Goal: Transaction & Acquisition: Purchase product/service

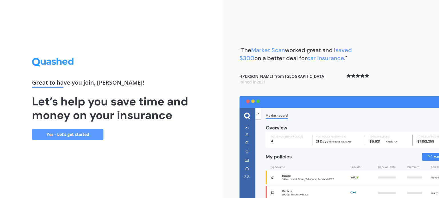
click at [82, 129] on div "Great to have you join , [PERSON_NAME] ! Let’s help you save time and money on …" at bounding box center [111, 99] width 158 height 82
click at [67, 134] on link "Yes - Let’s get started" at bounding box center [67, 134] width 71 height 11
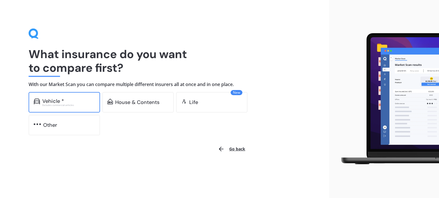
click at [77, 103] on div "Vehicle *" at bounding box center [68, 102] width 53 height 6
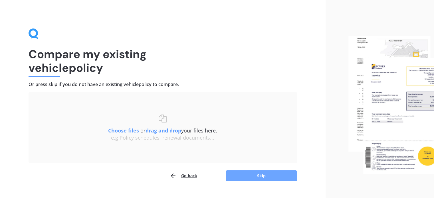
click at [239, 172] on button "Skip" at bounding box center [261, 176] width 71 height 11
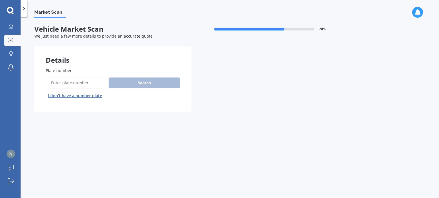
click at [70, 84] on input "Plate number" at bounding box center [76, 83] width 61 height 12
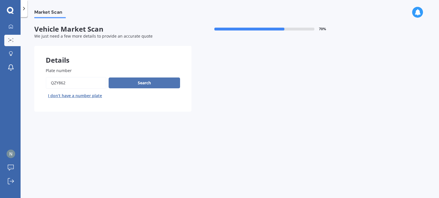
type input "QZy862"
click at [136, 87] on button "Search" at bounding box center [144, 83] width 71 height 11
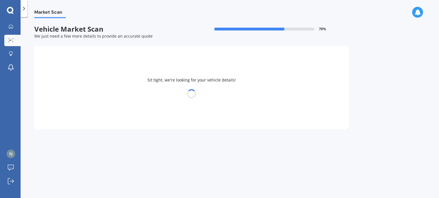
select select "VOLKSWAGEN"
select select "GOLF"
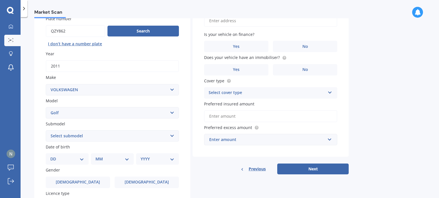
scroll to position [81, 0]
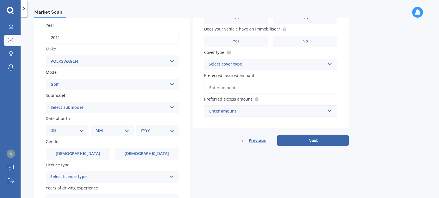
click at [82, 130] on select "DD 01 02 03 04 05 06 07 08 09 10 11 12 13 14 15 16 17 18 19 20 21 22 23 24 25 2…" at bounding box center [67, 131] width 34 height 6
select select "07"
click at [55, 128] on select "DD 01 02 03 04 05 06 07 08 09 10 11 12 13 14 15 16 17 18 19 20 21 22 23 24 25 2…" at bounding box center [67, 131] width 34 height 6
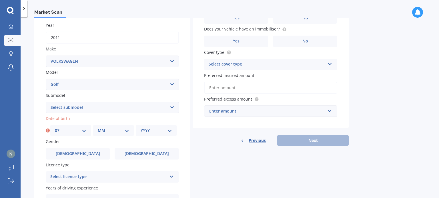
click at [117, 133] on select "MM 01 02 03 04 05 06 07 08 09 10 11 12" at bounding box center [113, 131] width 31 height 6
select select "11"
click at [98, 128] on select "MM 01 02 03 04 05 06 07 08 09 10 11 12" at bounding box center [113, 131] width 31 height 6
click at [148, 128] on select "YYYY 2025 2024 2023 2022 2021 2020 2019 2018 2017 2016 2015 2014 2013 2012 2011…" at bounding box center [155, 131] width 31 height 6
select select "1982"
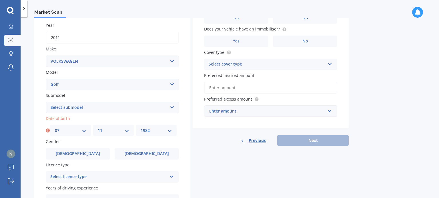
click at [140, 128] on select "YYYY 2025 2024 2023 2022 2021 2020 2019 2018 2017 2016 2015 2014 2013 2012 2011…" at bounding box center [155, 131] width 31 height 6
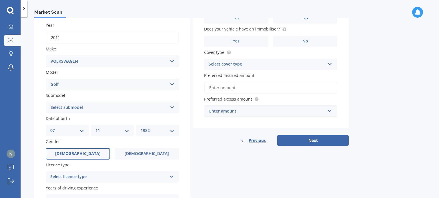
click at [83, 150] on label "[DEMOGRAPHIC_DATA]" at bounding box center [78, 153] width 64 height 11
click at [0, 0] on input "[DEMOGRAPHIC_DATA]" at bounding box center [0, 0] width 0 height 0
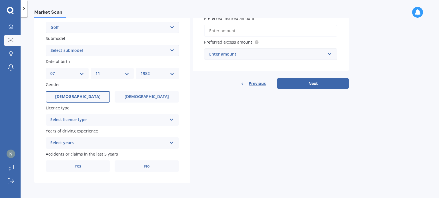
click at [104, 122] on div "Select licence type" at bounding box center [108, 120] width 117 height 7
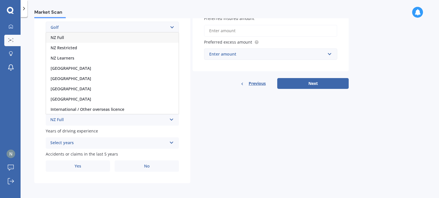
click at [101, 122] on div "NZ Full" at bounding box center [108, 120] width 117 height 7
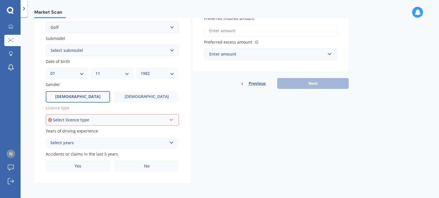
click at [101, 122] on div "Select licence type" at bounding box center [110, 120] width 114 height 6
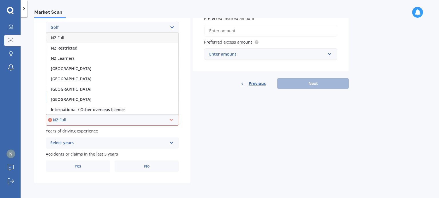
click at [101, 39] on div "NZ Full" at bounding box center [112, 38] width 132 height 10
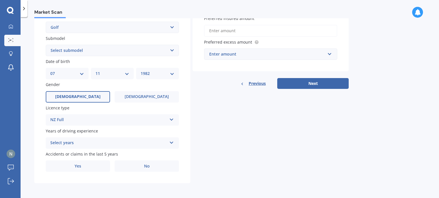
click at [118, 147] on div "Select years 5 or more years 4 years 3 years 2 years 1 year" at bounding box center [112, 143] width 133 height 11
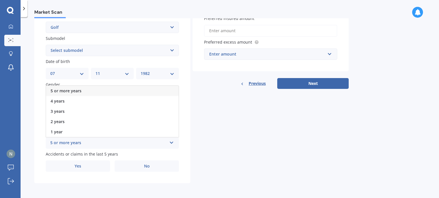
click at [102, 91] on div "5 or more years" at bounding box center [112, 91] width 132 height 10
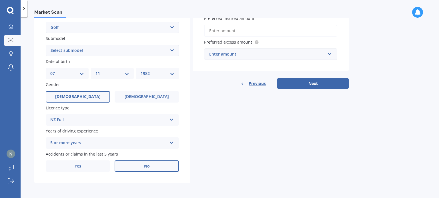
click at [150, 166] on label "No" at bounding box center [147, 166] width 64 height 11
click at [0, 0] on input "No" at bounding box center [0, 0] width 0 height 0
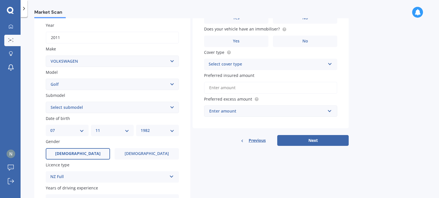
scroll to position [0, 0]
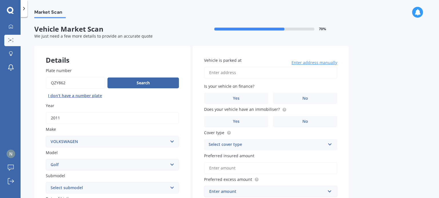
click at [267, 75] on input "Vehicle is parked at" at bounding box center [270, 73] width 133 height 12
type input "[STREET_ADDRESS]"
click at [291, 99] on label "No" at bounding box center [305, 98] width 64 height 11
click at [0, 0] on input "No" at bounding box center [0, 0] width 0 height 0
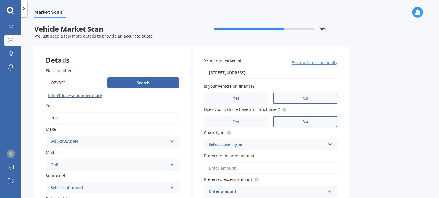
click at [292, 117] on label "No" at bounding box center [305, 121] width 64 height 11
click at [0, 0] on input "No" at bounding box center [0, 0] width 0 height 0
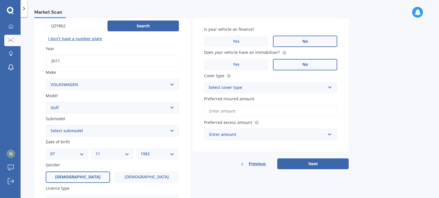
click at [286, 84] on div "Select cover type Comprehensive Third Party, Fire & Theft Third Party" at bounding box center [270, 87] width 133 height 11
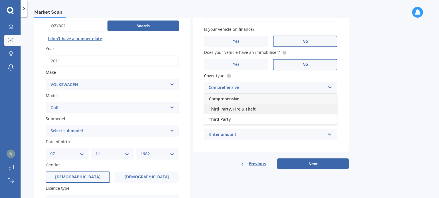
click at [270, 109] on div "Third Party, Fire & Theft" at bounding box center [270, 109] width 132 height 10
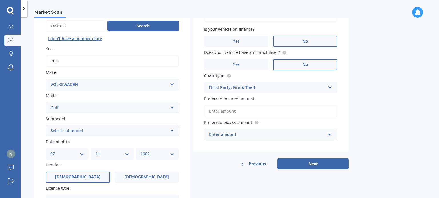
click at [270, 111] on input "Preferred insured amount" at bounding box center [270, 111] width 133 height 12
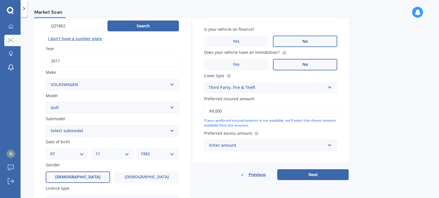
type input "$9,000"
click at [249, 144] on div "Enter amount" at bounding box center [267, 145] width 116 height 6
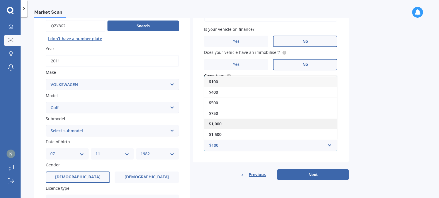
click at [248, 123] on div "$1,000" at bounding box center [270, 124] width 132 height 11
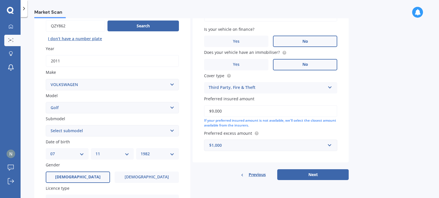
click at [241, 148] on div "$1,000" at bounding box center [267, 145] width 116 height 6
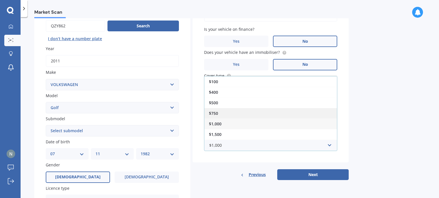
click at [232, 115] on div "$750" at bounding box center [270, 113] width 132 height 11
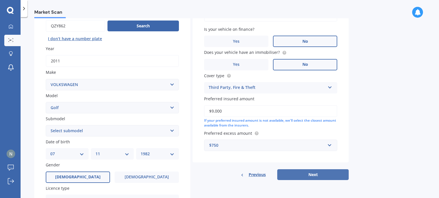
click at [296, 177] on button "Next" at bounding box center [312, 175] width 71 height 11
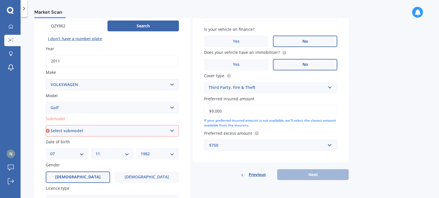
click at [136, 124] on div "Submodel Select submodel (All other) 1.4 GT TSI 1.4 TSI 1.6 1.6 FSI 1.6 TSI 1.8…" at bounding box center [112, 126] width 133 height 21
click at [137, 130] on select "Select submodel (All other) 1.4 GT TSI 1.4 TSI 1.6 1.6 FSI 1.6 TSI 1.8 1.9 TDI …" at bounding box center [112, 130] width 133 height 11
select select "1.4 TSI"
click at [46, 125] on select "Select submodel (All other) 1.4 GT TSI 1.4 TSI 1.6 1.6 FSI 1.6 TSI 1.8 1.9 TDI …" at bounding box center [112, 130] width 133 height 11
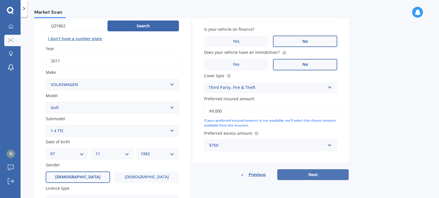
click at [309, 173] on button "Next" at bounding box center [312, 175] width 71 height 11
select select "07"
select select "11"
select select "1982"
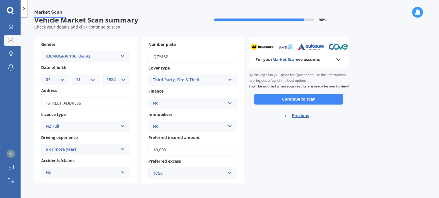
scroll to position [0, 0]
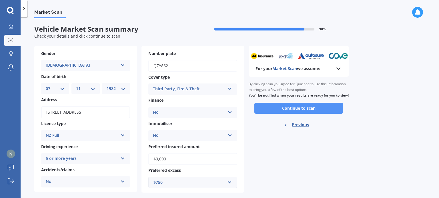
click at [273, 114] on button "Continue to scan" at bounding box center [298, 108] width 89 height 11
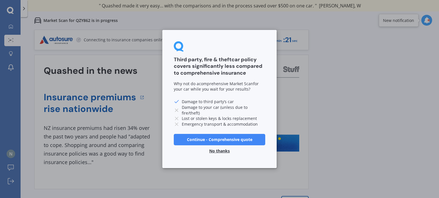
click at [222, 151] on button "No thanks" at bounding box center [219, 151] width 27 height 11
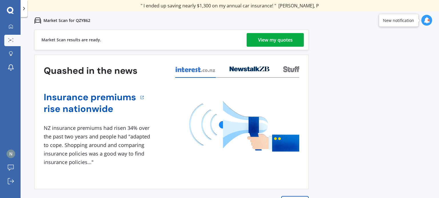
click at [268, 44] on div "View my quotes" at bounding box center [275, 40] width 35 height 14
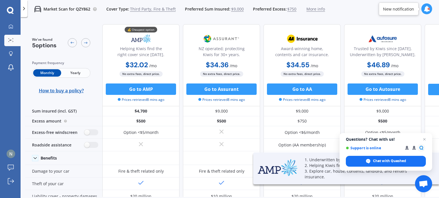
click at [78, 75] on span "Yearly" at bounding box center [75, 72] width 28 height 7
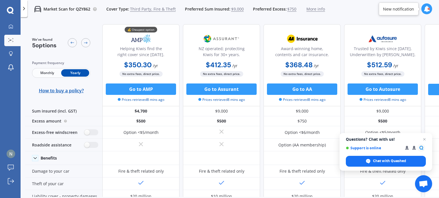
drag, startPoint x: 193, startPoint y: 197, endPoint x: 303, endPoint y: 203, distance: 110.4
click at [303, 198] on html "We are experiencing high volume of Market Scans . Just a heads up we will have …" at bounding box center [219, 99] width 439 height 198
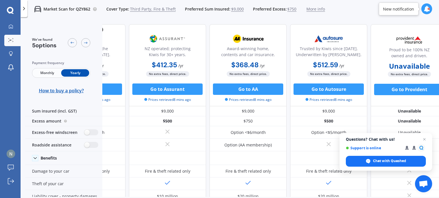
scroll to position [0, 51]
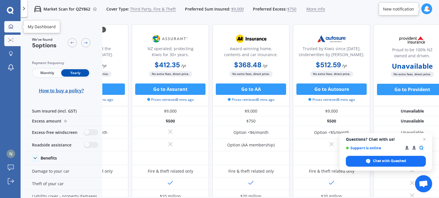
click at [14, 26] on div at bounding box center [11, 26] width 9 height 5
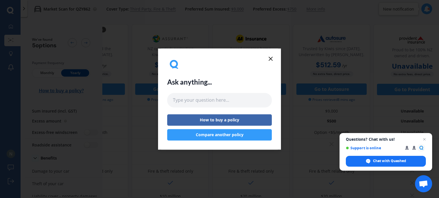
click at [268, 60] on icon at bounding box center [270, 58] width 7 height 7
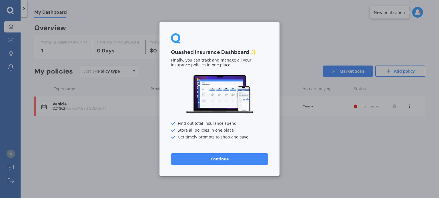
click at [218, 158] on button "Continue" at bounding box center [219, 159] width 97 height 11
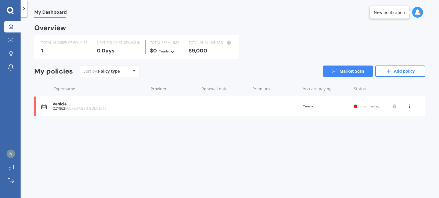
click at [407, 105] on div "View option View policy Delete" at bounding box center [409, 107] width 17 height 6
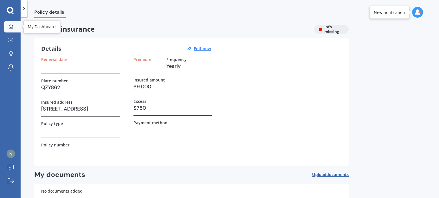
click at [7, 31] on link "My Dashboard" at bounding box center [12, 26] width 16 height 11
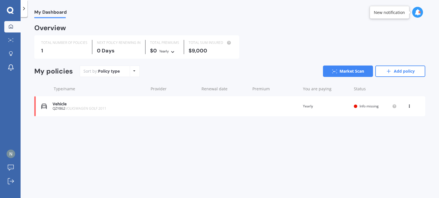
click at [409, 107] on icon at bounding box center [409, 105] width 4 height 3
click at [388, 129] on div "Delete" at bounding box center [396, 128] width 57 height 11
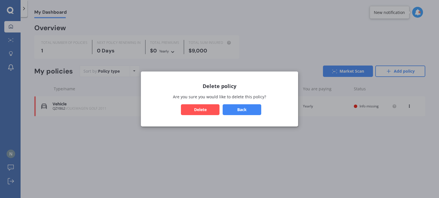
click at [242, 108] on button "Back" at bounding box center [241, 110] width 39 height 11
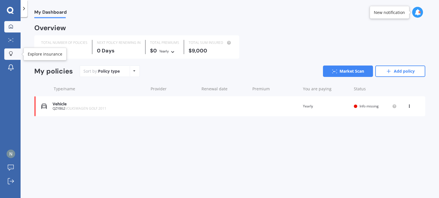
click at [13, 53] on icon at bounding box center [10, 52] width 3 height 3
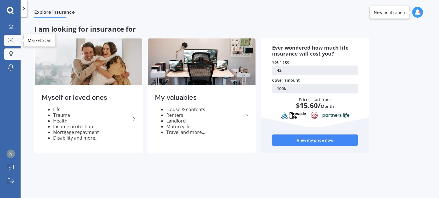
click at [11, 41] on icon at bounding box center [10, 40] width 5 height 4
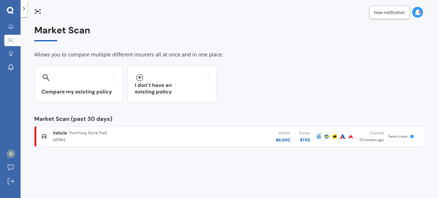
click at [7, 10] on div at bounding box center [10, 10] width 21 height 7
click at [22, 9] on icon at bounding box center [24, 9] width 6 height 6
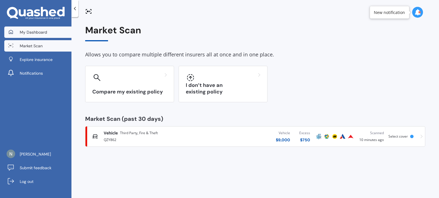
click at [27, 33] on span "My Dashboard" at bounding box center [33, 32] width 27 height 6
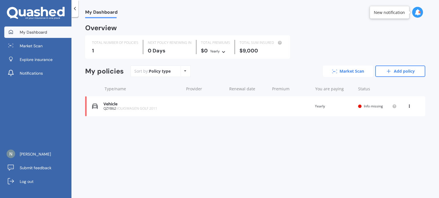
click at [354, 69] on link "Market Scan" at bounding box center [348, 71] width 50 height 11
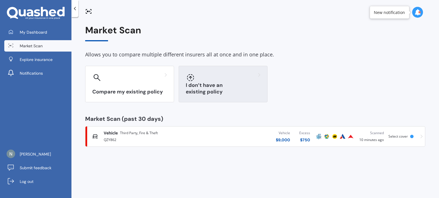
click at [207, 92] on h3 "I don’t have an existing policy" at bounding box center [223, 88] width 75 height 13
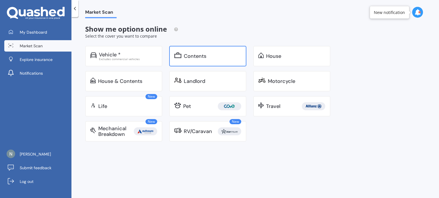
click at [207, 54] on div "Contents" at bounding box center [212, 56] width 57 height 6
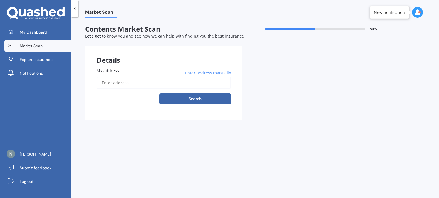
click at [167, 86] on input "My address" at bounding box center [164, 83] width 134 height 12
type input "[STREET_ADDRESS]"
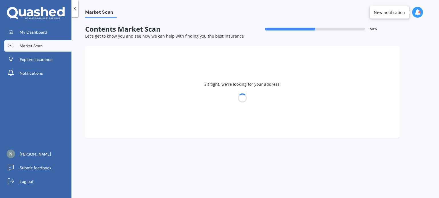
select select "07"
select select "11"
select select "1982"
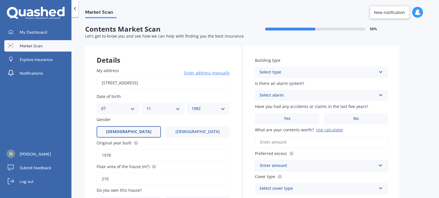
scroll to position [40, 0]
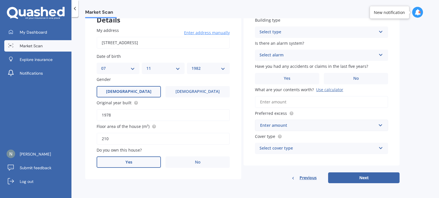
click at [140, 160] on label "Yes" at bounding box center [129, 162] width 64 height 11
click at [0, 0] on input "Yes" at bounding box center [0, 0] width 0 height 0
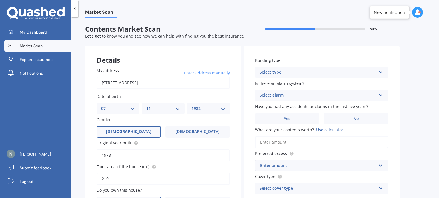
click at [363, 74] on div "Select type" at bounding box center [317, 72] width 117 height 7
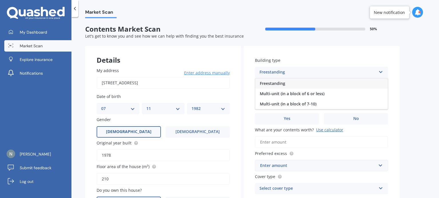
click at [278, 82] on span "Freestanding" at bounding box center [272, 83] width 25 height 5
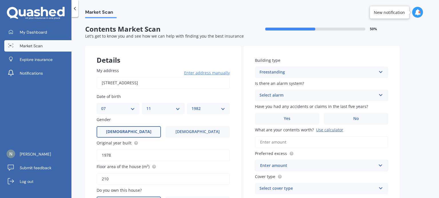
click at [315, 97] on div "Select alarm" at bounding box center [317, 95] width 117 height 7
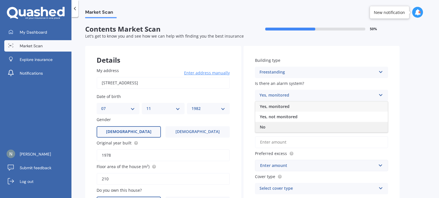
click at [293, 125] on div "No" at bounding box center [321, 127] width 132 height 10
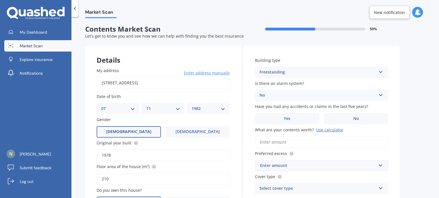
scroll to position [29, 0]
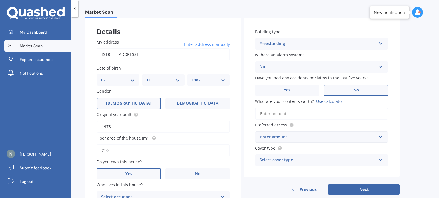
click at [344, 89] on label "No" at bounding box center [356, 90] width 64 height 11
click at [0, 0] on input "No" at bounding box center [0, 0] width 0 height 0
click at [325, 101] on div "Use calculator" at bounding box center [329, 101] width 27 height 5
click at [325, 108] on input "What are your contents worth? Use calculator" at bounding box center [321, 114] width 133 height 12
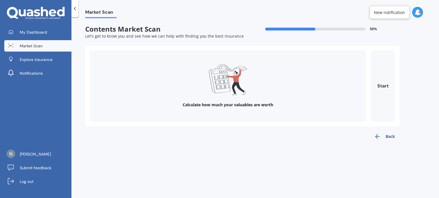
scroll to position [0, 0]
click at [379, 84] on button "Start" at bounding box center [382, 86] width 24 height 71
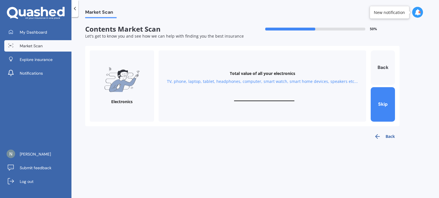
click at [264, 96] on div "Total value of all your electronics TV, phone, laptop, tablet, headphones, comp…" at bounding box center [261, 86] width 207 height 71
click at [266, 93] on div "Total value of all your electronics TV, phone, laptop, tablet, headphones, comp…" at bounding box center [261, 86] width 207 height 71
click at [262, 99] on input "text" at bounding box center [264, 98] width 60 height 5
type input "$5,000"
click at [381, 101] on button "Next" at bounding box center [382, 104] width 24 height 35
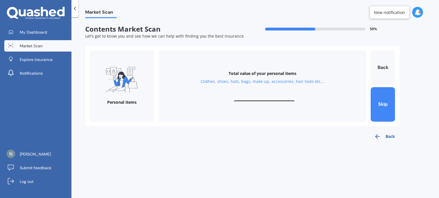
click at [265, 94] on div "Total value of your personal items Clothes, shoes, hats, bags, make up, accesso…" at bounding box center [261, 86] width 207 height 71
click at [261, 97] on input "text" at bounding box center [264, 98] width 60 height 5
type input "$2,500"
click at [381, 106] on button "Next" at bounding box center [382, 104] width 24 height 35
click at [248, 100] on input "text" at bounding box center [264, 98] width 60 height 5
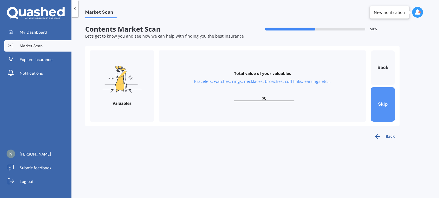
type input "$0"
click at [382, 100] on button "Skip" at bounding box center [382, 104] width 24 height 35
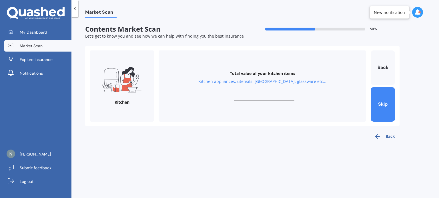
click at [379, 134] on icon "button" at bounding box center [377, 136] width 7 height 7
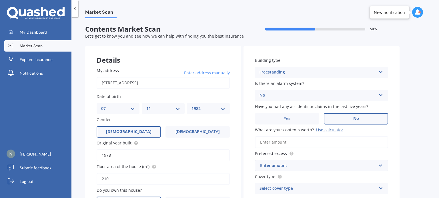
scroll to position [57, 0]
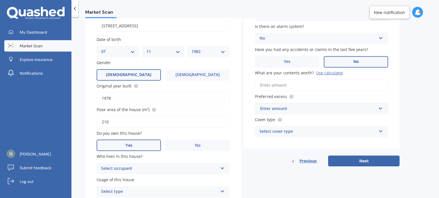
click at [351, 82] on input "What are your contents worth? Use calculator" at bounding box center [321, 85] width 133 height 12
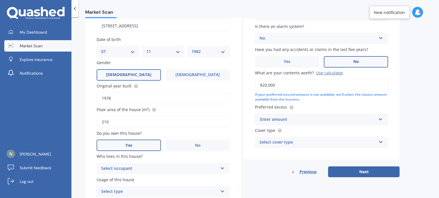
type input "$20,000"
click at [323, 122] on div "Enter amount" at bounding box center [318, 120] width 116 height 6
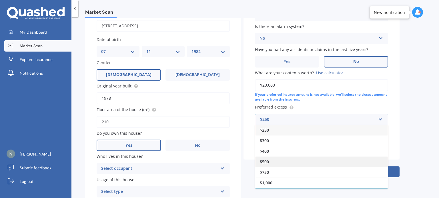
click at [305, 161] on div "$500" at bounding box center [321, 162] width 132 height 11
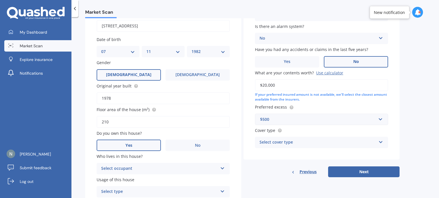
click at [322, 144] on div "Select cover type" at bounding box center [317, 142] width 117 height 7
click at [322, 144] on div "High" at bounding box center [317, 142] width 117 height 7
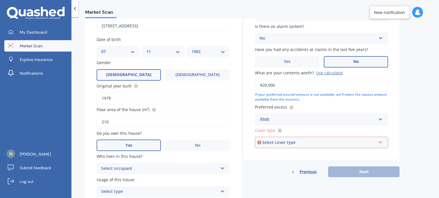
click at [322, 144] on div "Select cover type" at bounding box center [319, 143] width 114 height 6
click at [312, 156] on div "High" at bounding box center [321, 153] width 132 height 10
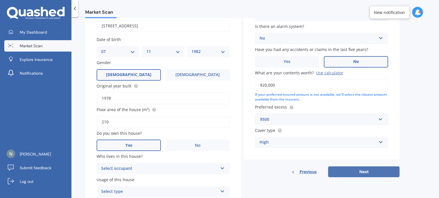
click at [356, 171] on button "Next" at bounding box center [363, 172] width 71 height 11
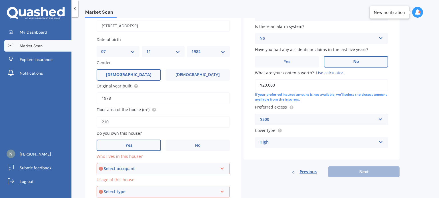
scroll to position [82, 0]
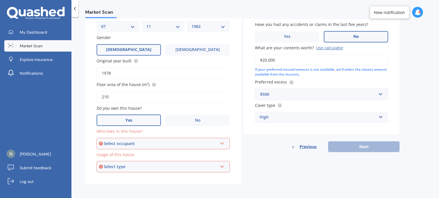
click at [214, 149] on div "My address [STREET_ADDRESS] Enter address manually Search Date of birth DD 01 0…" at bounding box center [163, 79] width 156 height 210
click at [210, 144] on div "Select occupant" at bounding box center [161, 144] width 114 height 6
click at [179, 154] on div "Owner" at bounding box center [163, 155] width 132 height 10
click at [181, 166] on div "Select type" at bounding box center [161, 167] width 114 height 6
click at [167, 178] on div "Permanent" at bounding box center [163, 178] width 132 height 10
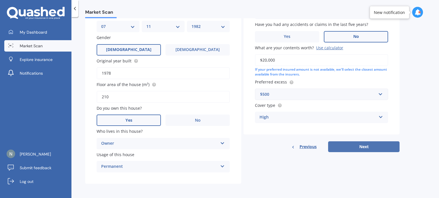
click at [354, 146] on button "Next" at bounding box center [363, 147] width 71 height 11
select select "07"
select select "11"
select select "1982"
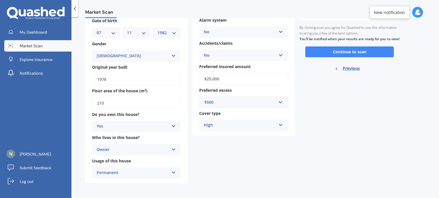
scroll to position [0, 0]
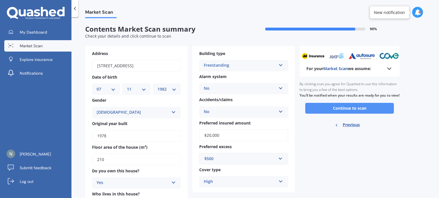
click at [335, 114] on button "Continue to scan" at bounding box center [349, 108] width 89 height 11
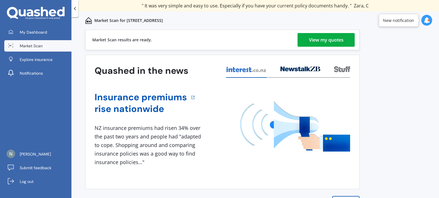
click at [326, 44] on div "View my quotes" at bounding box center [326, 40] width 35 height 14
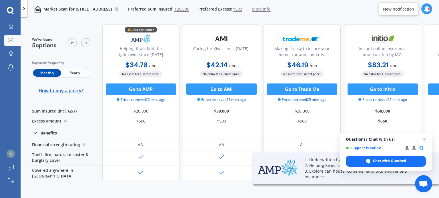
click at [83, 72] on span "Yearly" at bounding box center [75, 72] width 28 height 7
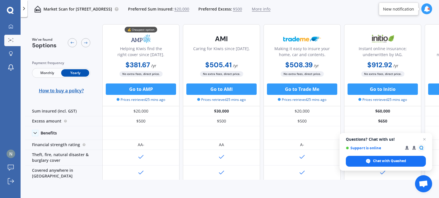
scroll to position [0, 65]
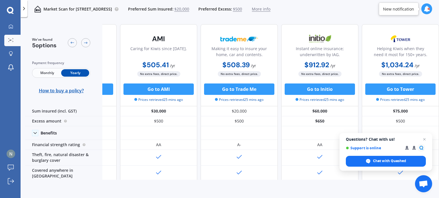
click at [21, 9] on div at bounding box center [24, 8] width 7 height 17
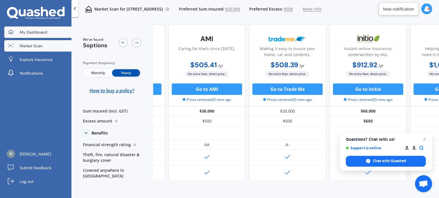
click at [45, 29] on link "My Dashboard" at bounding box center [37, 32] width 67 height 11
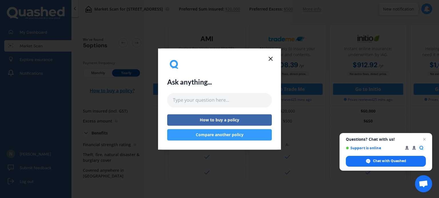
click at [271, 56] on icon at bounding box center [270, 58] width 7 height 7
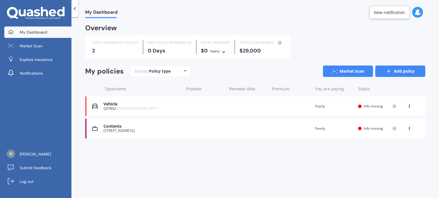
click at [393, 71] on link "Add policy" at bounding box center [400, 71] width 50 height 11
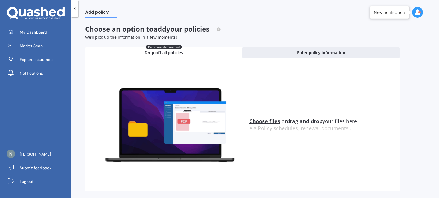
click at [75, 8] on polyline at bounding box center [74, 8] width 1 height 3
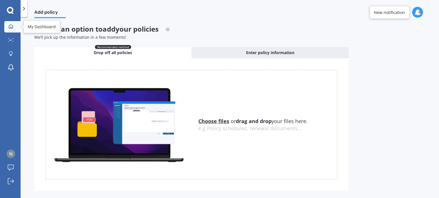
click at [13, 26] on icon at bounding box center [11, 26] width 4 height 4
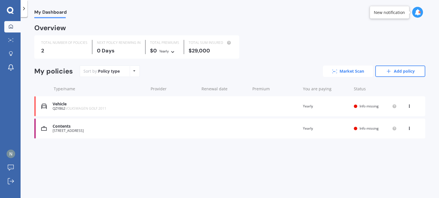
click at [333, 71] on circle at bounding box center [333, 71] width 1 height 1
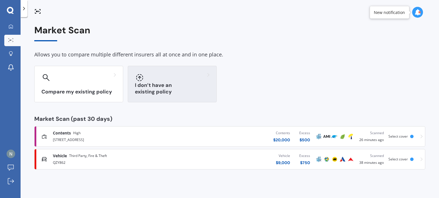
click at [160, 77] on div at bounding box center [172, 77] width 75 height 9
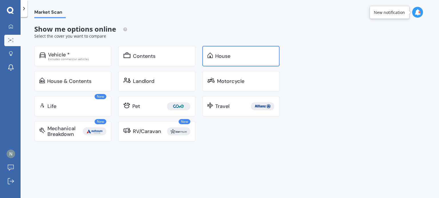
click at [224, 53] on div "House" at bounding box center [240, 56] width 77 height 21
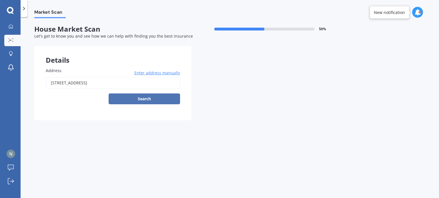
click at [128, 99] on button "Search" at bounding box center [144, 99] width 71 height 11
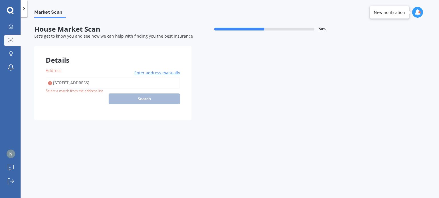
type input "[STREET_ADDRESS]"
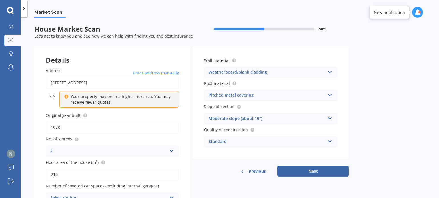
click at [66, 97] on icon at bounding box center [66, 96] width 4 height 4
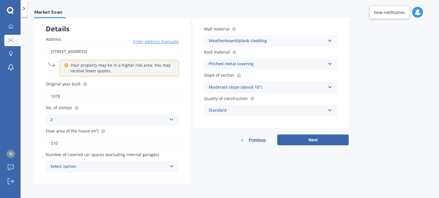
click at [124, 168] on div "Select option" at bounding box center [108, 167] width 117 height 7
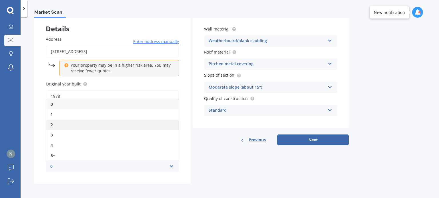
click at [97, 122] on div "2" at bounding box center [112, 125] width 132 height 10
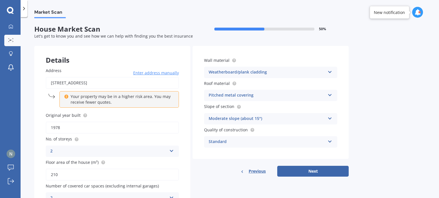
scroll to position [29, 0]
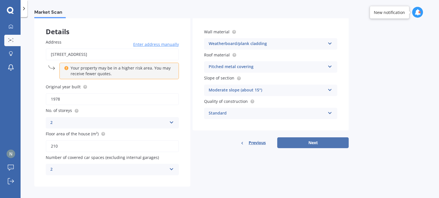
click at [315, 145] on button "Next" at bounding box center [312, 143] width 71 height 11
select select "07"
select select "11"
select select "1982"
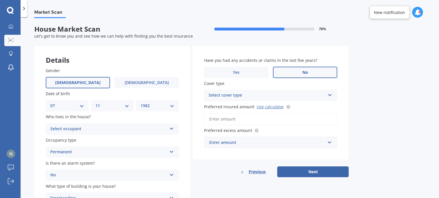
scroll to position [33, 0]
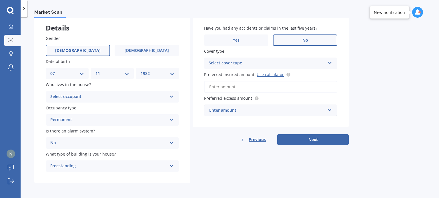
click at [117, 97] on div "Select occupant" at bounding box center [108, 97] width 117 height 7
click at [90, 108] on div "Owner" at bounding box center [112, 108] width 132 height 10
click at [90, 119] on div "Permanent" at bounding box center [108, 120] width 117 height 7
click at [89, 132] on div "Permanent" at bounding box center [112, 131] width 132 height 10
click at [108, 144] on div "No" at bounding box center [108, 143] width 117 height 7
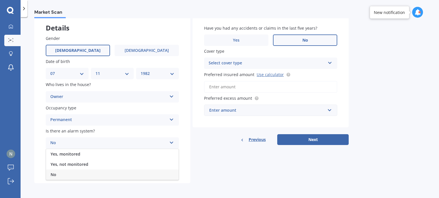
click at [108, 144] on div "No" at bounding box center [108, 143] width 117 height 7
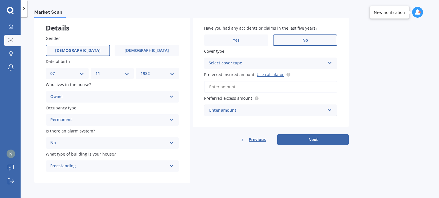
scroll to position [0, 0]
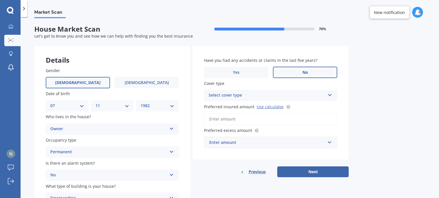
click at [242, 94] on div "Select cover type" at bounding box center [266, 95] width 117 height 7
click at [230, 107] on div "High" at bounding box center [270, 107] width 132 height 10
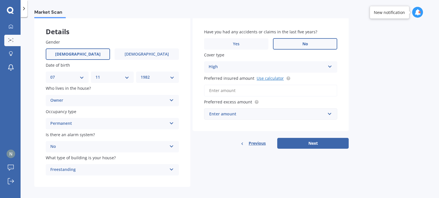
click at [267, 78] on link "Use calculator" at bounding box center [269, 78] width 27 height 5
click at [244, 90] on input "Preferred insured amount Use calculator" at bounding box center [270, 91] width 133 height 12
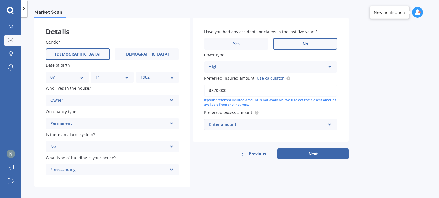
drag, startPoint x: 230, startPoint y: 89, endPoint x: 183, endPoint y: 88, distance: 46.8
click at [183, 88] on div "Details Gender [DEMOGRAPHIC_DATA] [DEMOGRAPHIC_DATA] Date of birth DD 01 02 03 …" at bounding box center [191, 102] width 314 height 170
type input "$671,000"
click at [285, 126] on div "Enter amount" at bounding box center [267, 125] width 116 height 6
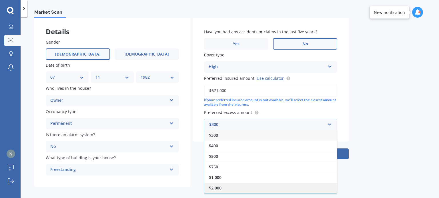
click at [250, 188] on div "$2,000" at bounding box center [270, 188] width 132 height 11
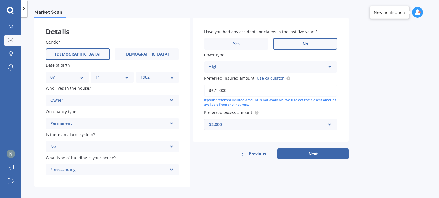
click at [293, 122] on div "$2,000" at bounding box center [267, 125] width 116 height 6
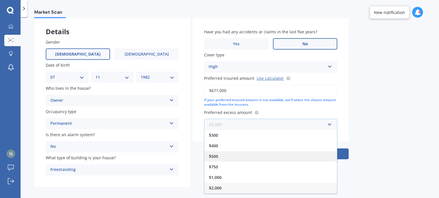
scroll to position [33, 0]
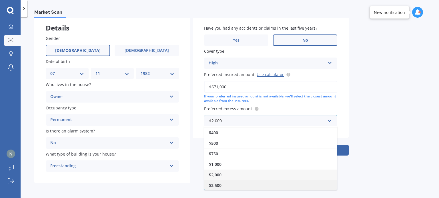
click at [236, 185] on div "$2,500" at bounding box center [270, 185] width 132 height 11
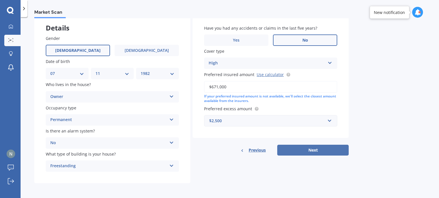
click at [302, 152] on button "Next" at bounding box center [312, 150] width 71 height 11
select select "07"
select select "11"
select select "1982"
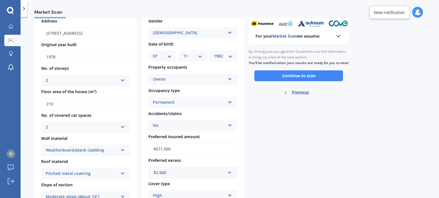
scroll to position [0, 0]
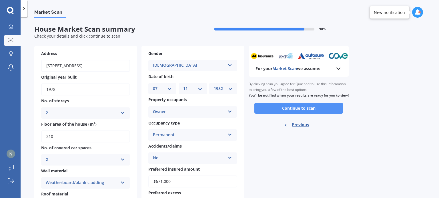
click at [301, 112] on button "Continue to scan" at bounding box center [298, 108] width 89 height 11
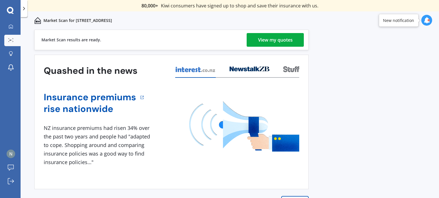
click at [276, 39] on div "View my quotes" at bounding box center [275, 40] width 35 height 14
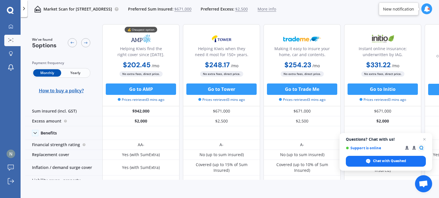
click at [77, 76] on span "Yearly" at bounding box center [75, 72] width 28 height 7
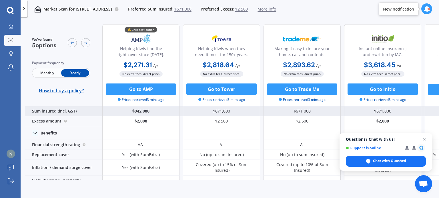
click at [76, 112] on div "Sum insured (incl. GST)" at bounding box center [63, 112] width 77 height 10
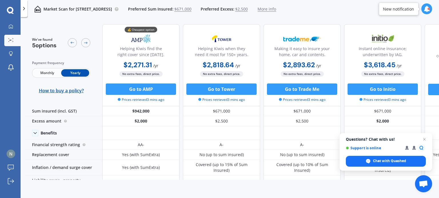
click at [191, 9] on span "$671,000" at bounding box center [182, 9] width 17 height 6
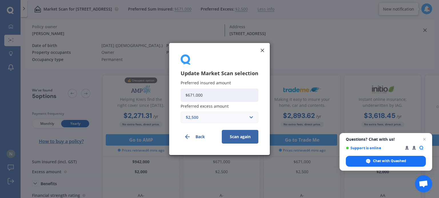
drag, startPoint x: 204, startPoint y: 97, endPoint x: 188, endPoint y: 99, distance: 15.3
click at [188, 99] on input "$671,000" at bounding box center [219, 95] width 78 height 13
type input "$745,000"
click at [240, 140] on button "Scan again" at bounding box center [240, 137] width 37 height 14
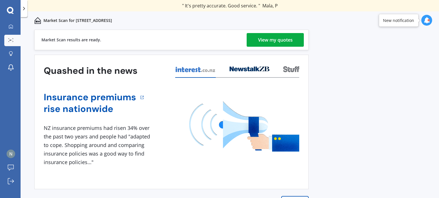
click at [278, 39] on div "View my quotes" at bounding box center [275, 40] width 35 height 14
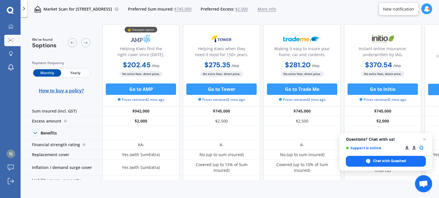
click at [77, 73] on span "Yearly" at bounding box center [75, 72] width 28 height 7
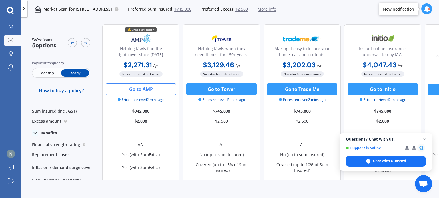
click at [138, 91] on button "Go to AMP" at bounding box center [141, 89] width 70 height 11
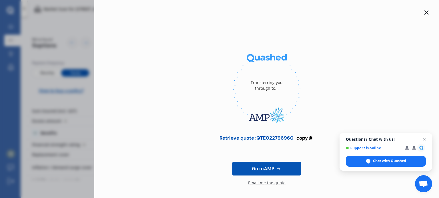
click at [424, 13] on icon at bounding box center [426, 13] width 4 height 4
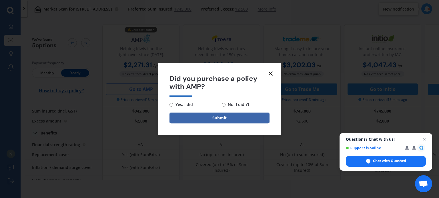
click at [224, 106] on input "No, I didn't" at bounding box center [224, 105] width 4 height 4
radio input "true"
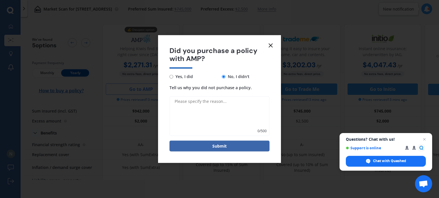
click at [270, 45] on icon at bounding box center [270, 45] width 7 height 7
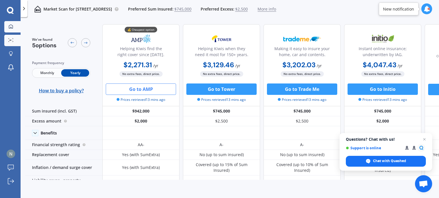
click at [13, 25] on div at bounding box center [11, 26] width 9 height 5
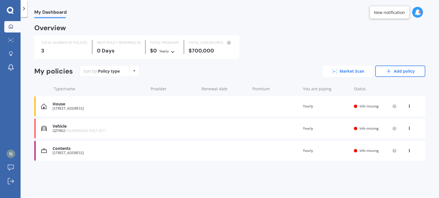
click at [352, 71] on link "Market Scan" at bounding box center [348, 71] width 50 height 11
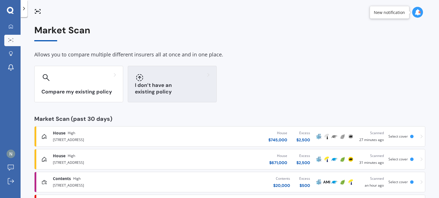
click at [168, 81] on div at bounding box center [172, 77] width 75 height 9
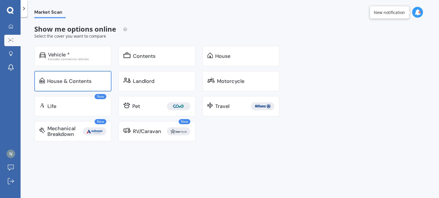
click at [75, 83] on div "House & Contents" at bounding box center [69, 82] width 44 height 6
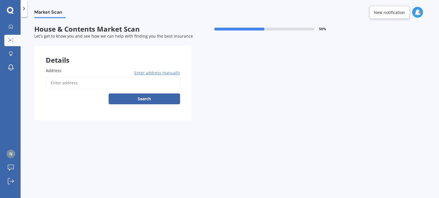
click at [85, 83] on input "Address" at bounding box center [113, 83] width 134 height 12
type input "[STREET_ADDRESS]"
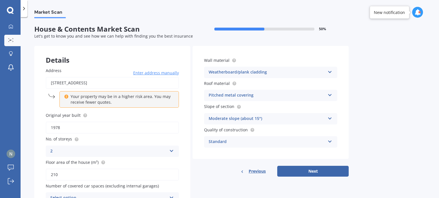
scroll to position [31, 0]
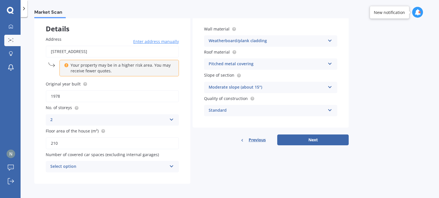
click at [147, 167] on div "Select option" at bounding box center [108, 167] width 117 height 7
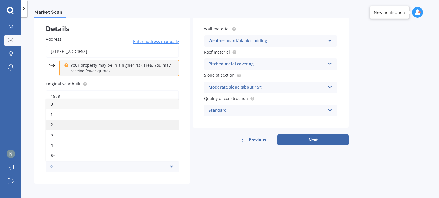
click at [77, 122] on div "2" at bounding box center [112, 125] width 132 height 10
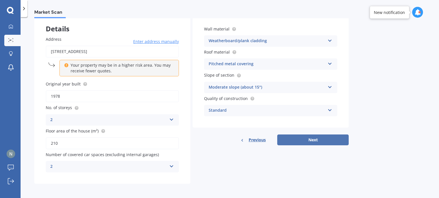
click at [312, 142] on button "Next" at bounding box center [312, 140] width 71 height 11
select select "07"
select select "11"
select select "1982"
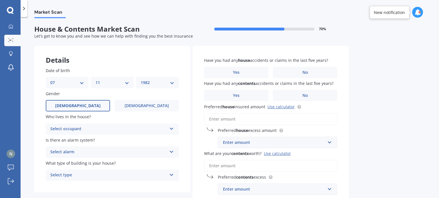
scroll to position [29, 0]
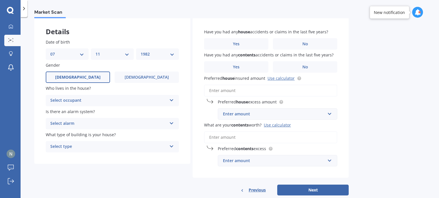
click at [126, 104] on div "Select occupant" at bounding box center [108, 100] width 117 height 7
click at [107, 114] on div "Owner" at bounding box center [112, 112] width 132 height 10
click at [105, 122] on div "Select alarm" at bounding box center [108, 124] width 117 height 7
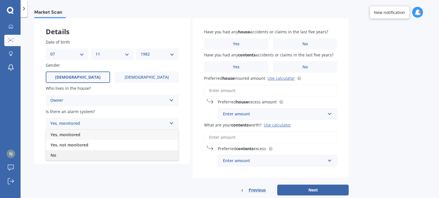
click at [87, 152] on div "No" at bounding box center [112, 155] width 132 height 10
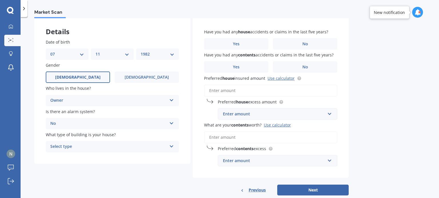
click at [107, 148] on div "Select type" at bounding box center [108, 147] width 117 height 7
click at [105, 160] on div "Freestanding" at bounding box center [112, 158] width 132 height 10
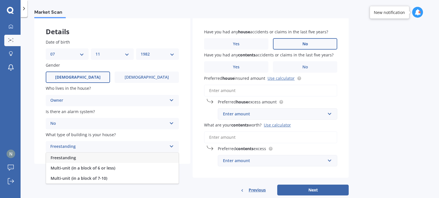
click at [300, 46] on label "No" at bounding box center [305, 43] width 64 height 11
click at [0, 0] on input "No" at bounding box center [0, 0] width 0 height 0
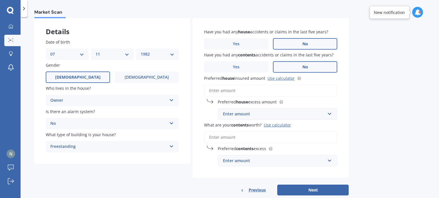
click at [316, 65] on label "No" at bounding box center [305, 66] width 64 height 11
click at [0, 0] on input "No" at bounding box center [0, 0] width 0 height 0
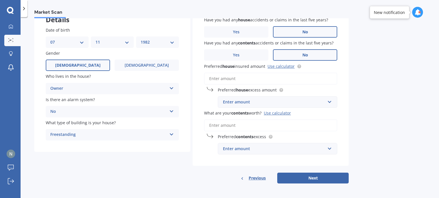
click at [284, 78] on input "Preferred house insured amount Use calculator" at bounding box center [270, 79] width 133 height 12
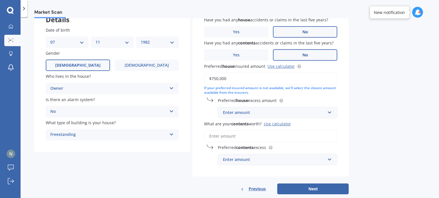
type input "$750,000"
click at [275, 113] on div "Enter amount" at bounding box center [274, 113] width 102 height 6
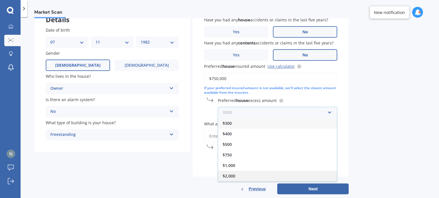
scroll to position [9, 0]
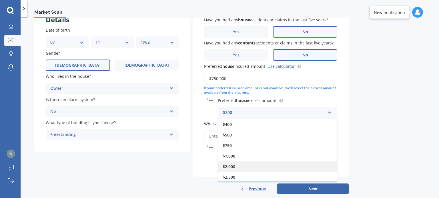
click at [250, 169] on div "$2,000" at bounding box center [277, 167] width 119 height 11
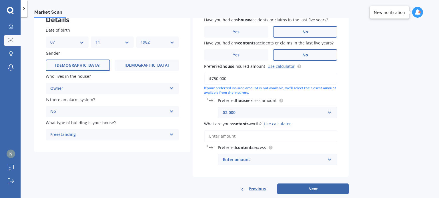
scroll to position [51, 0]
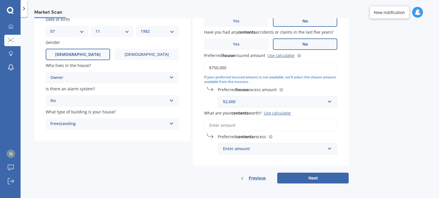
click at [262, 124] on input "What are your contents worth? Use calculator" at bounding box center [270, 126] width 133 height 12
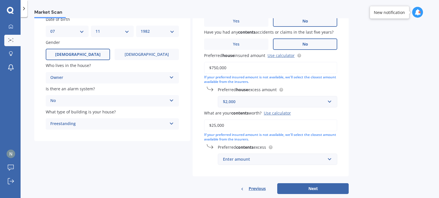
type input "$25,000"
click at [265, 163] on input "text" at bounding box center [275, 159] width 114 height 11
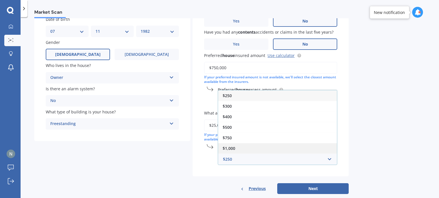
click at [255, 147] on div "$1,000" at bounding box center [277, 148] width 119 height 11
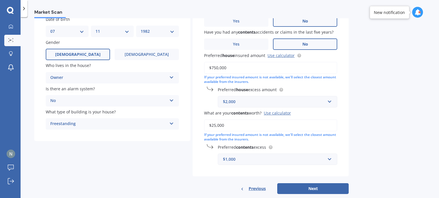
scroll to position [62, 0]
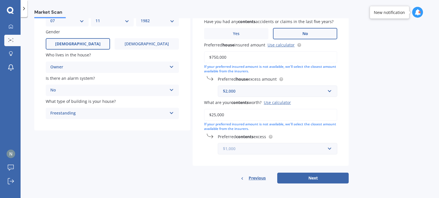
click at [261, 153] on input "text" at bounding box center [275, 149] width 114 height 11
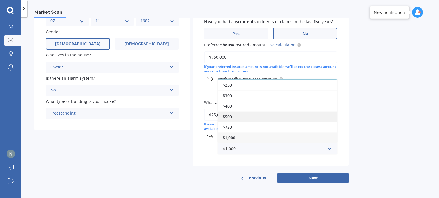
click at [250, 114] on div "$500" at bounding box center [277, 117] width 119 height 11
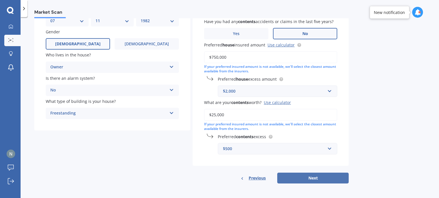
click at [314, 178] on button "Next" at bounding box center [312, 178] width 71 height 11
select select "07"
select select "11"
select select "1982"
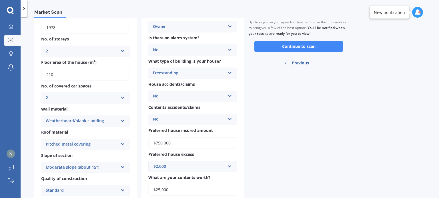
scroll to position [0, 0]
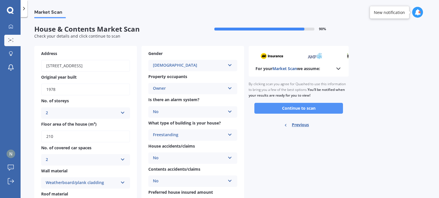
click at [306, 109] on button "Continue to scan" at bounding box center [298, 108] width 89 height 11
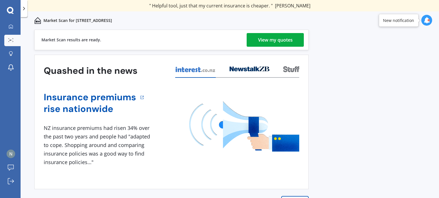
click at [284, 36] on div "View my quotes" at bounding box center [275, 40] width 35 height 14
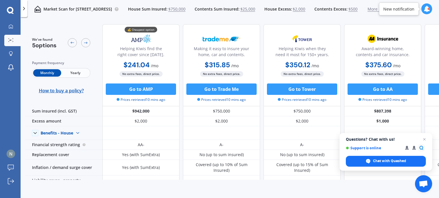
click at [84, 75] on span "Yearly" at bounding box center [75, 72] width 28 height 7
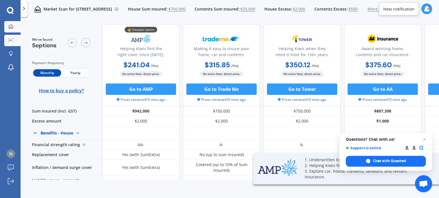
click at [12, 25] on icon at bounding box center [11, 26] width 4 height 4
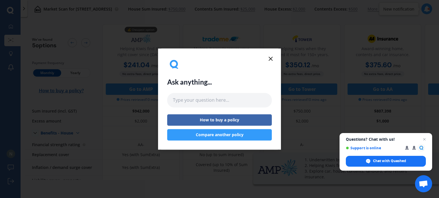
click at [269, 60] on line at bounding box center [270, 58] width 3 height 3
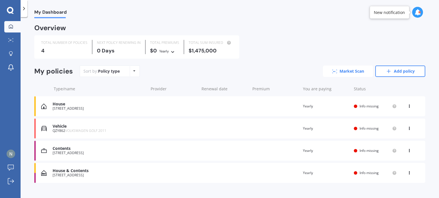
click at [354, 72] on link "Market Scan" at bounding box center [348, 71] width 50 height 11
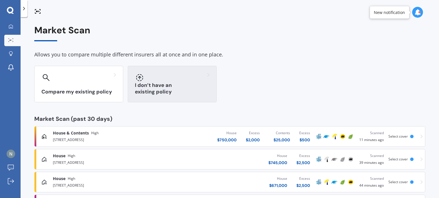
click at [159, 84] on div "I don’t have an existing policy" at bounding box center [172, 84] width 89 height 37
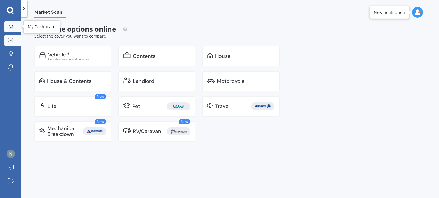
click at [12, 27] on icon at bounding box center [11, 26] width 5 height 5
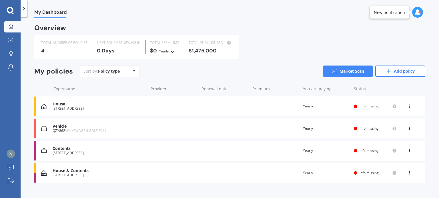
click at [70, 126] on div "Vehicle" at bounding box center [99, 126] width 93 height 5
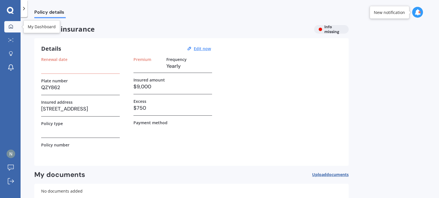
click at [9, 25] on icon at bounding box center [11, 26] width 5 height 5
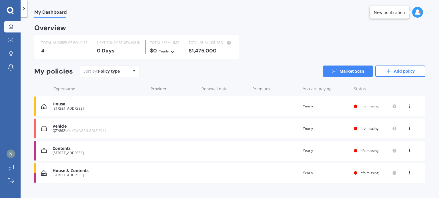
scroll to position [9, 0]
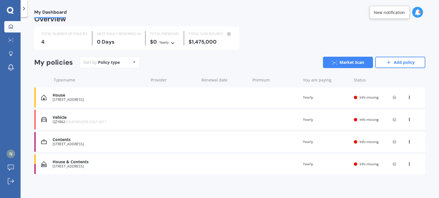
click at [159, 166] on div "House & Contents 69 Fyvie Avenue, Tawa, Wellington 5028 Renewal date Premium Yo…" at bounding box center [229, 164] width 391 height 20
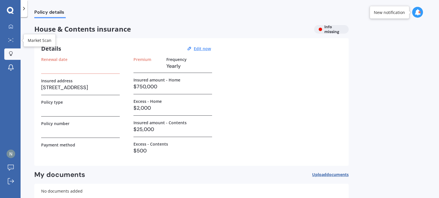
drag, startPoint x: 11, startPoint y: 43, endPoint x: 20, endPoint y: 55, distance: 14.1
click at [11, 43] on link "Market Scan" at bounding box center [12, 40] width 16 height 11
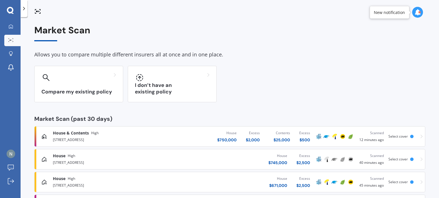
scroll to position [53, 0]
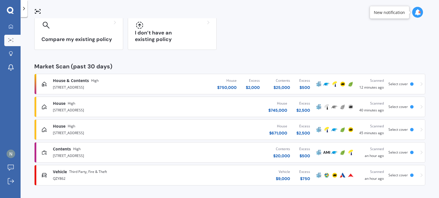
click at [164, 82] on div "House & Contents High" at bounding box center [115, 81] width 125 height 6
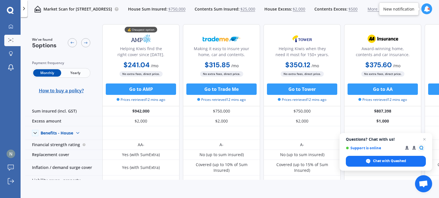
click at [81, 74] on span "Yearly" at bounding box center [75, 72] width 28 height 7
